Goal: Information Seeking & Learning: Learn about a topic

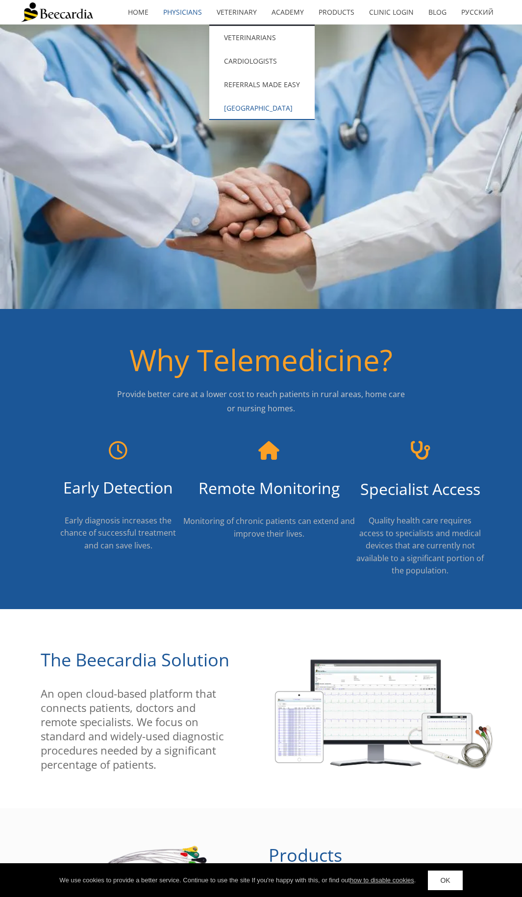
click at [262, 109] on link "[GEOGRAPHIC_DATA][MEDICAL_DATA]" at bounding box center [261, 108] width 105 height 24
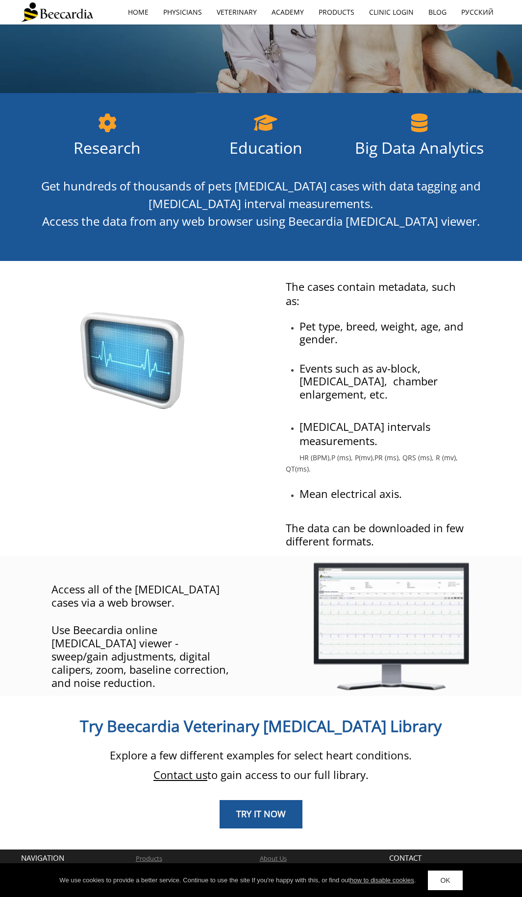
scroll to position [214, 0]
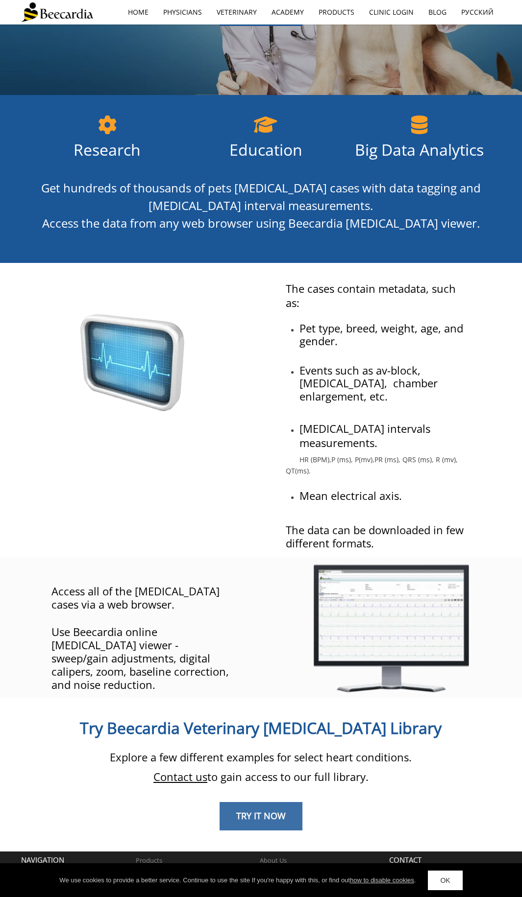
click at [277, 810] on span "TRY IT NOW" at bounding box center [260, 816] width 49 height 12
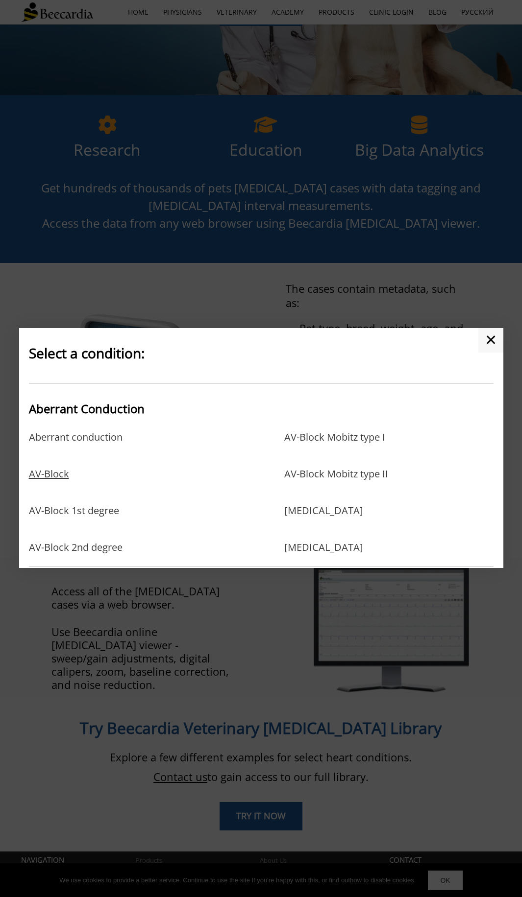
click at [59, 476] on link "AV-Block" at bounding box center [49, 484] width 40 height 32
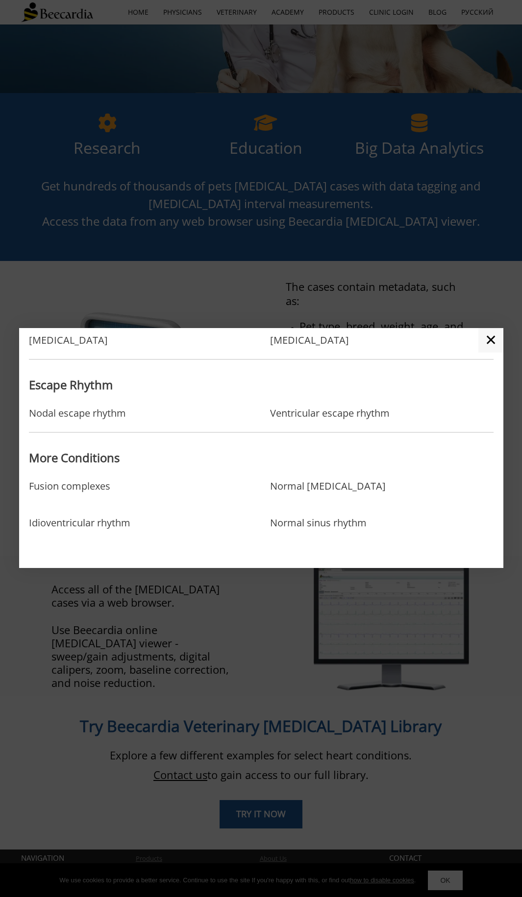
scroll to position [842, 0]
click at [489, 344] on link "✕" at bounding box center [490, 340] width 25 height 24
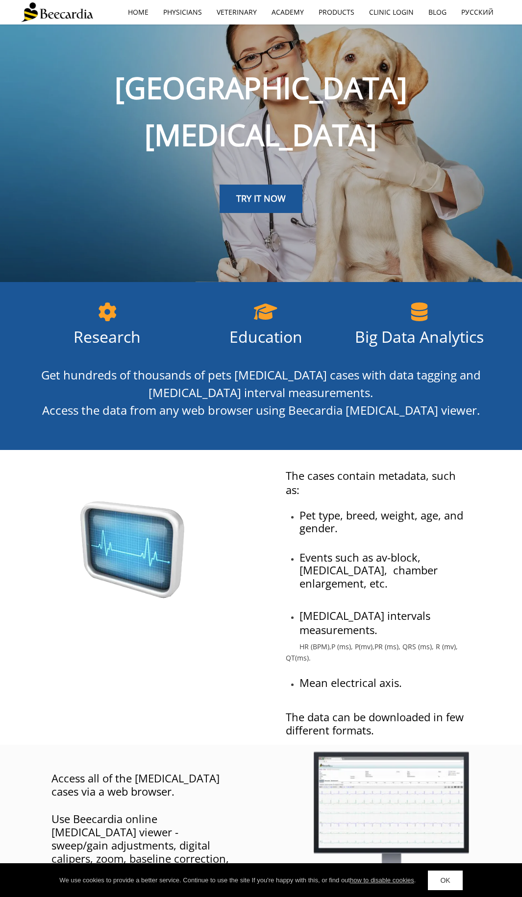
scroll to position [0, 0]
